Goal: Transaction & Acquisition: Purchase product/service

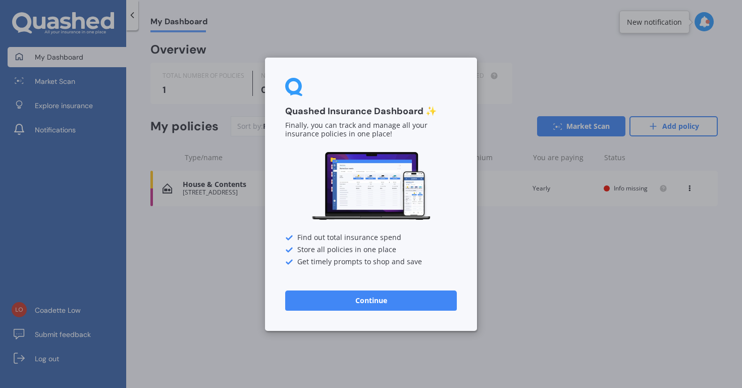
click at [362, 296] on button "Continue" at bounding box center [371, 300] width 172 height 20
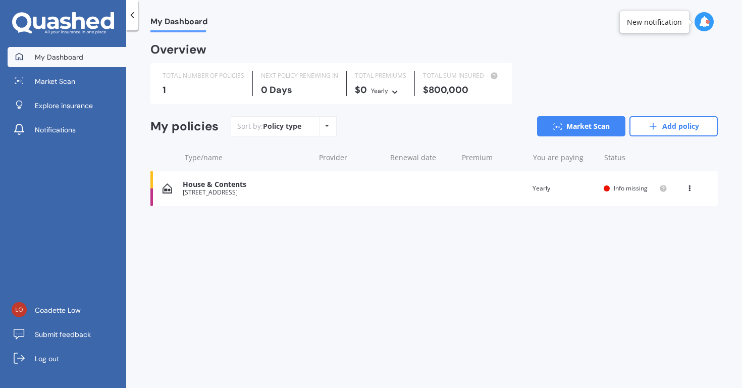
click at [309, 180] on div "House & Contents" at bounding box center [246, 184] width 127 height 9
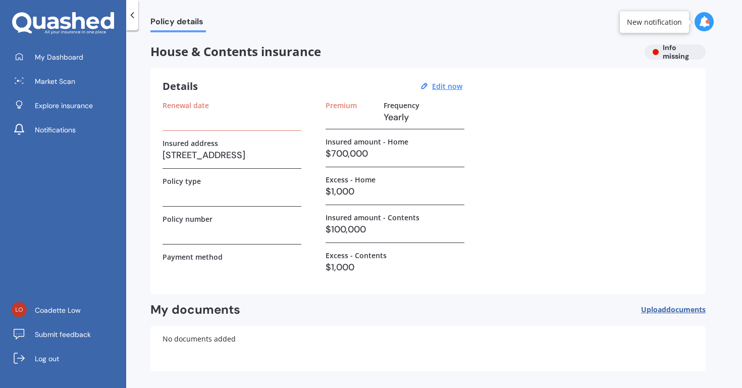
click at [701, 23] on icon at bounding box center [704, 21] width 11 height 11
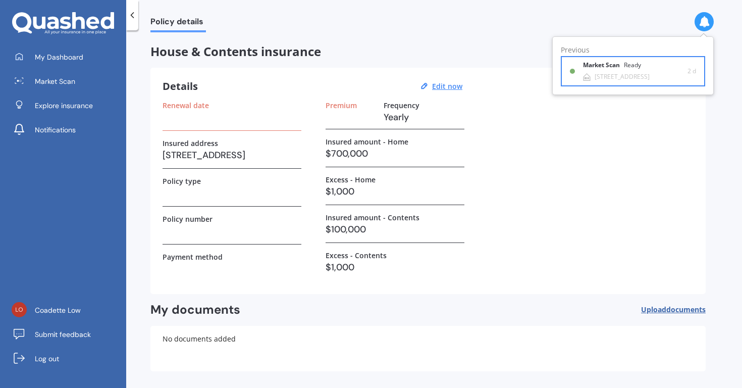
click at [615, 73] on div "2/22 Lagoon Way, West Harbour, Auckland 0618" at bounding box center [622, 76] width 55 height 7
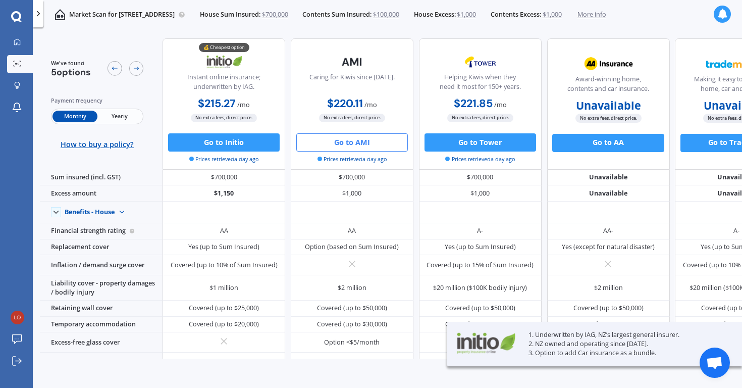
click at [352, 146] on button "Go to AMI" at bounding box center [352, 142] width 112 height 18
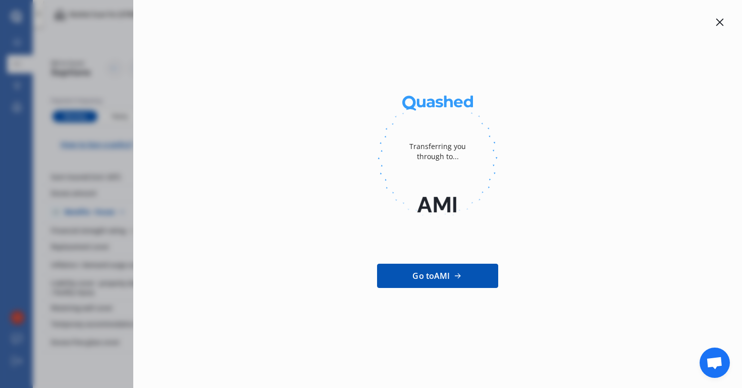
click at [433, 275] on span "Go to AMI" at bounding box center [430, 276] width 37 height 12
